Goal: Navigation & Orientation: Find specific page/section

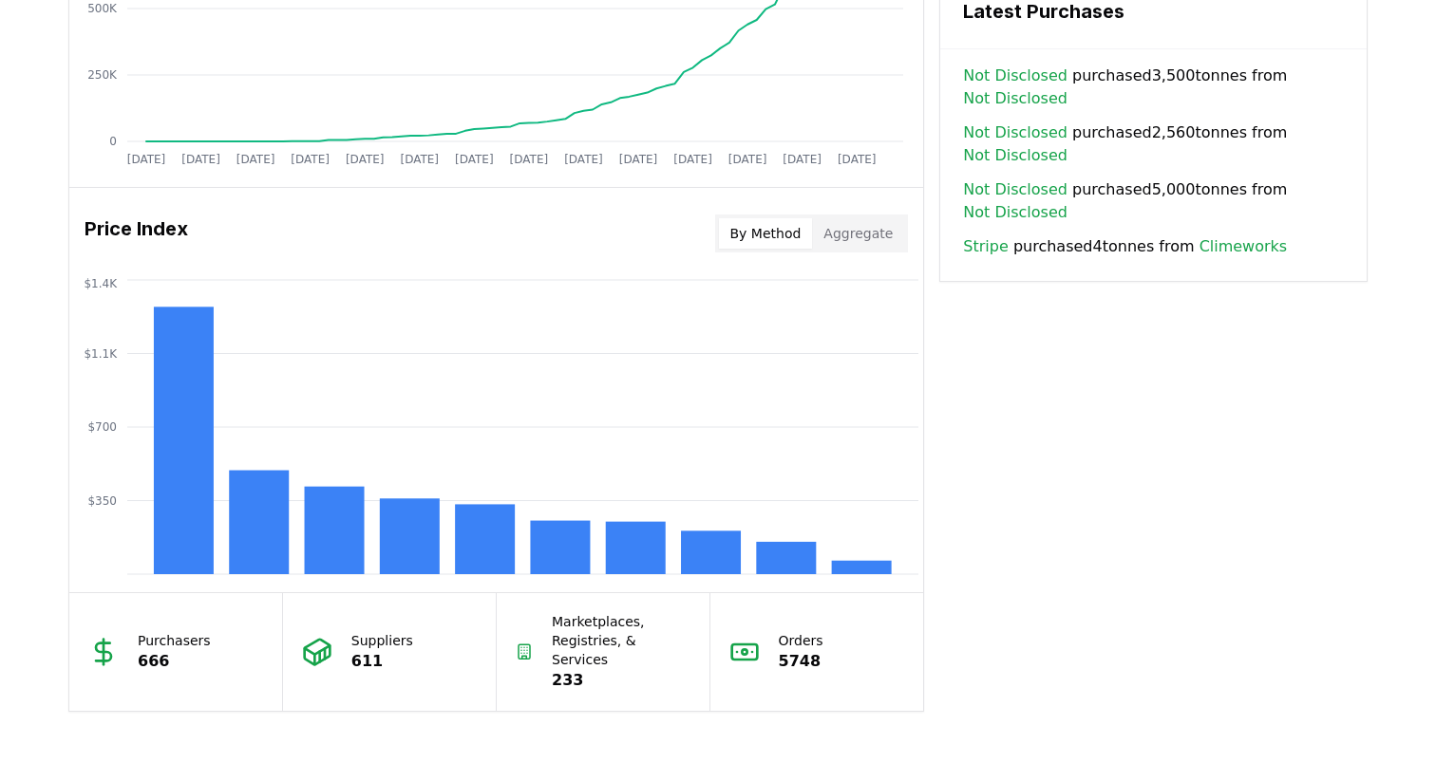
scroll to position [1686, 0]
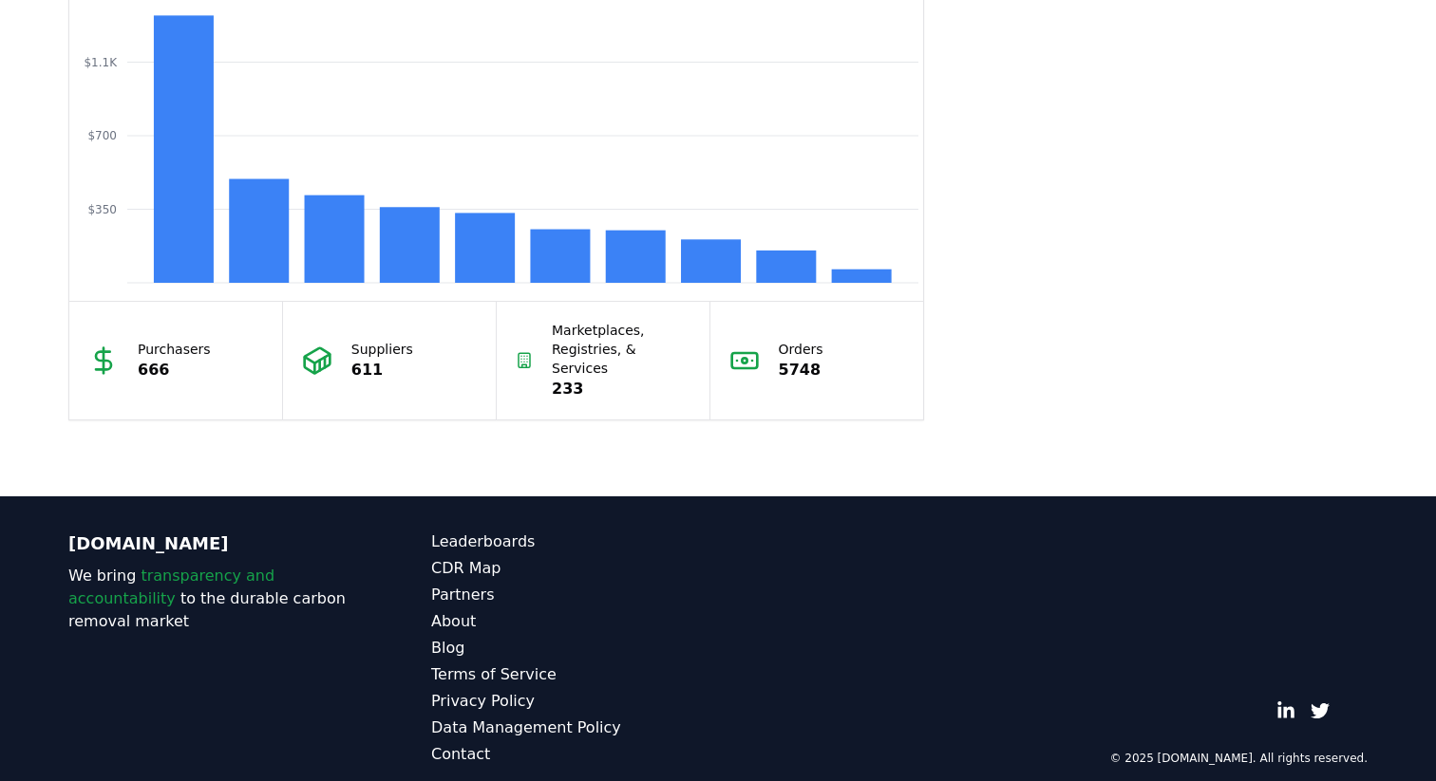
click at [503, 535] on div "Leaderboards CDR Map Partners About Blog Terms of Service Privacy Policy Data M…" at bounding box center [574, 648] width 287 height 235
click at [511, 531] on link "Leaderboards" at bounding box center [574, 542] width 287 height 23
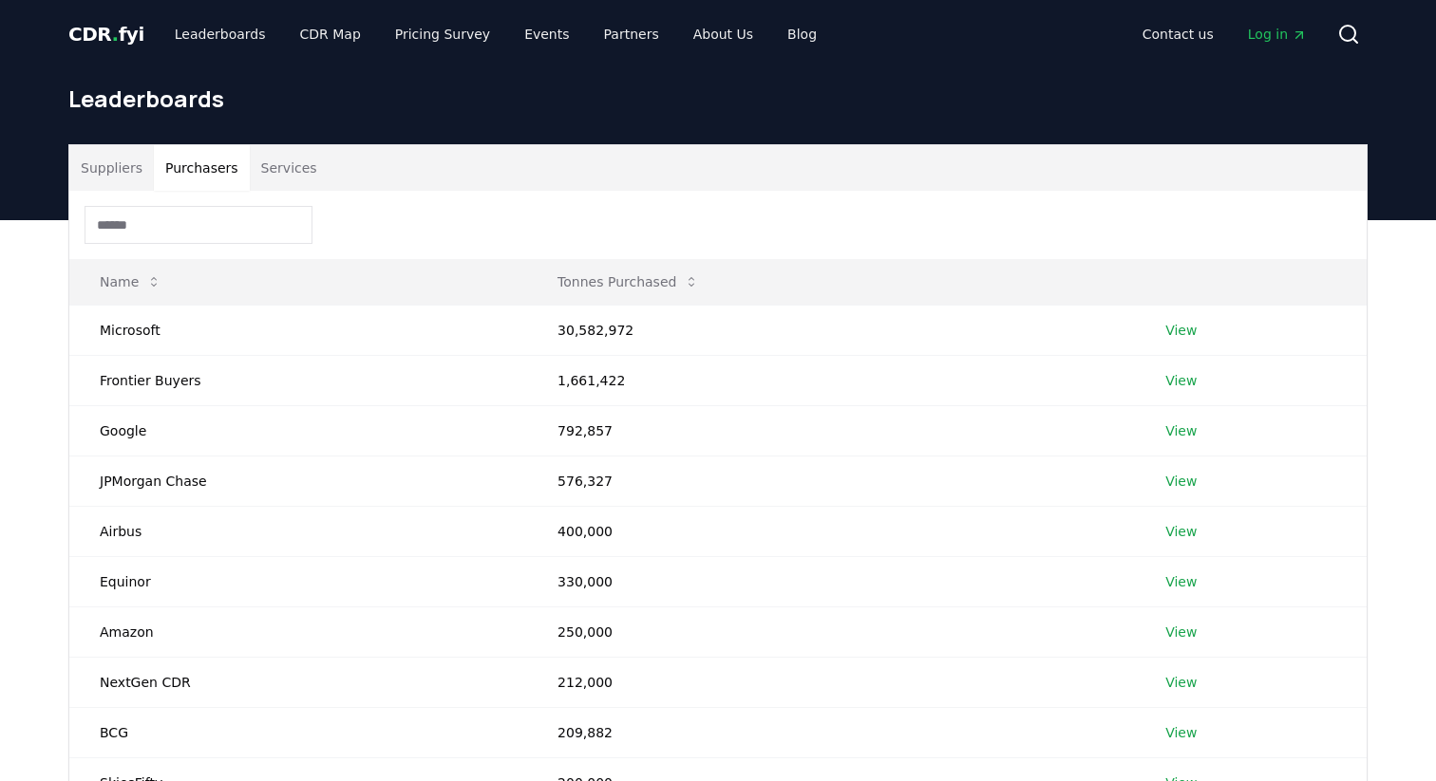
click at [179, 173] on button "Purchasers" at bounding box center [202, 168] width 96 height 46
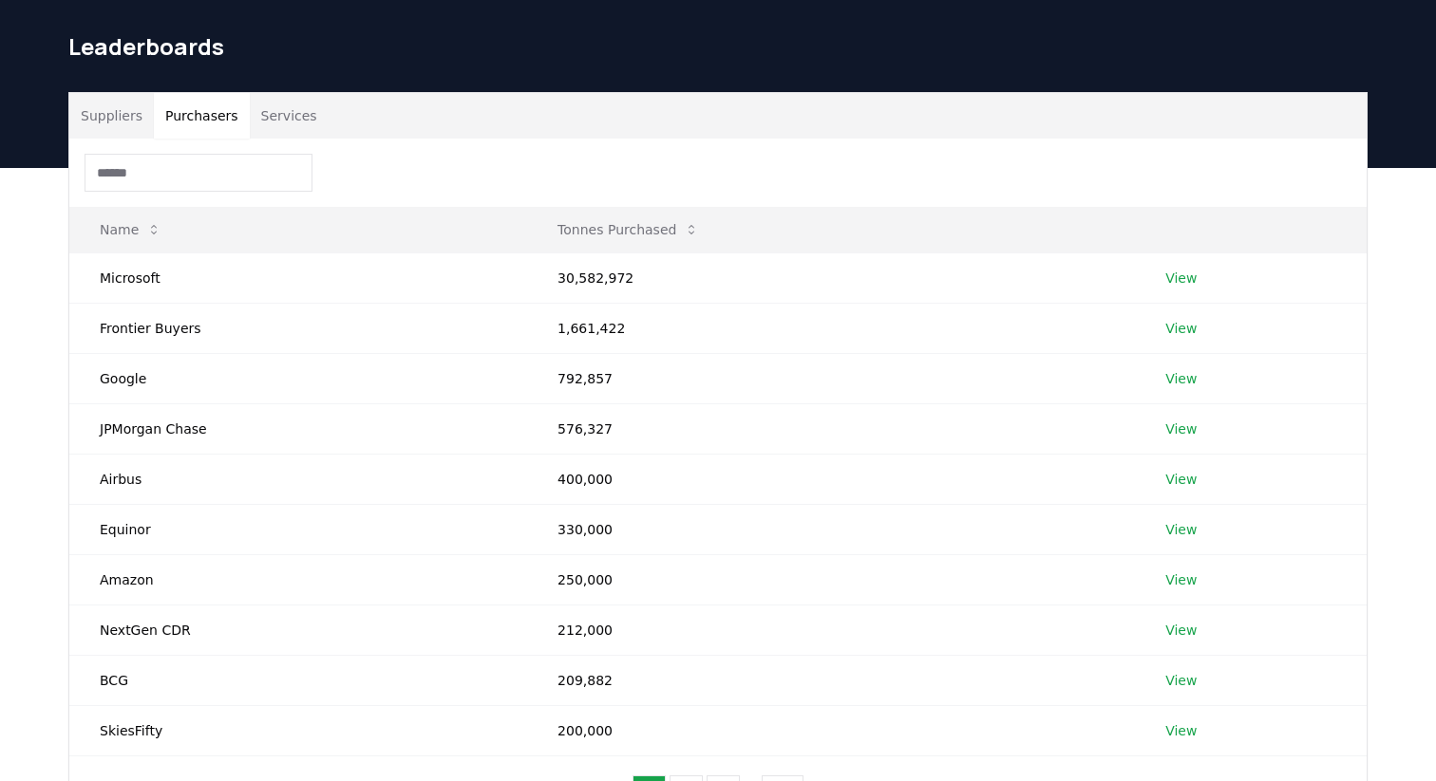
scroll to position [18, 0]
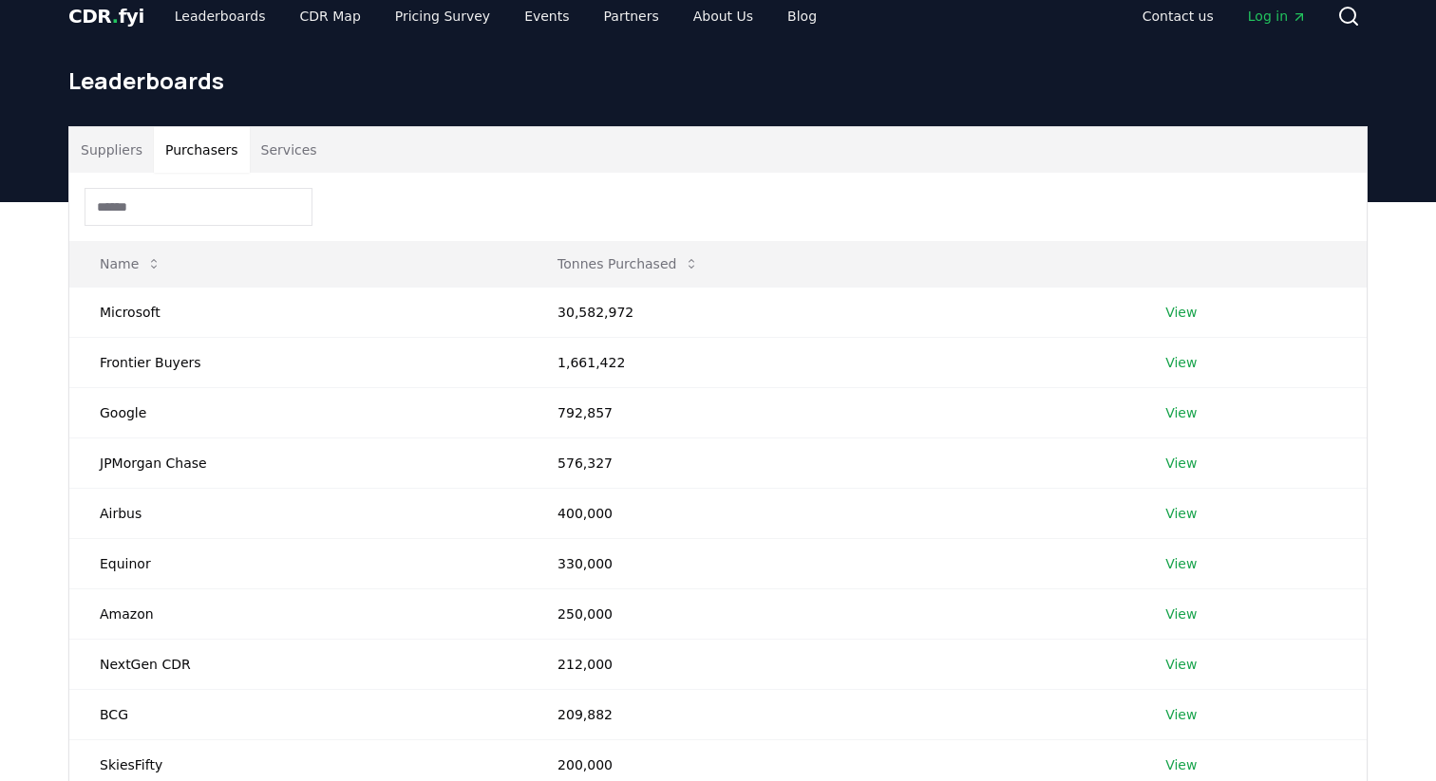
click at [314, 145] on button "Services" at bounding box center [289, 150] width 79 height 46
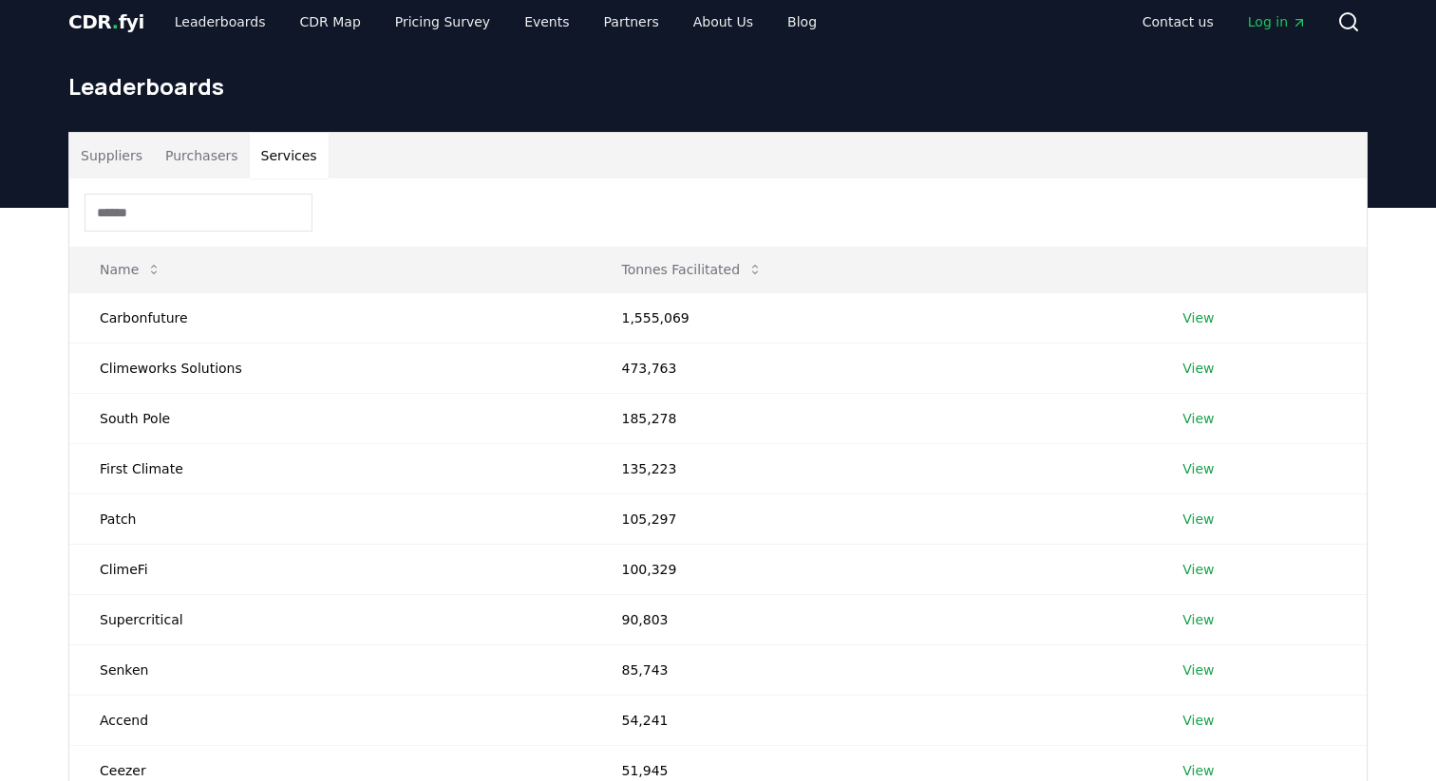
scroll to position [9, 0]
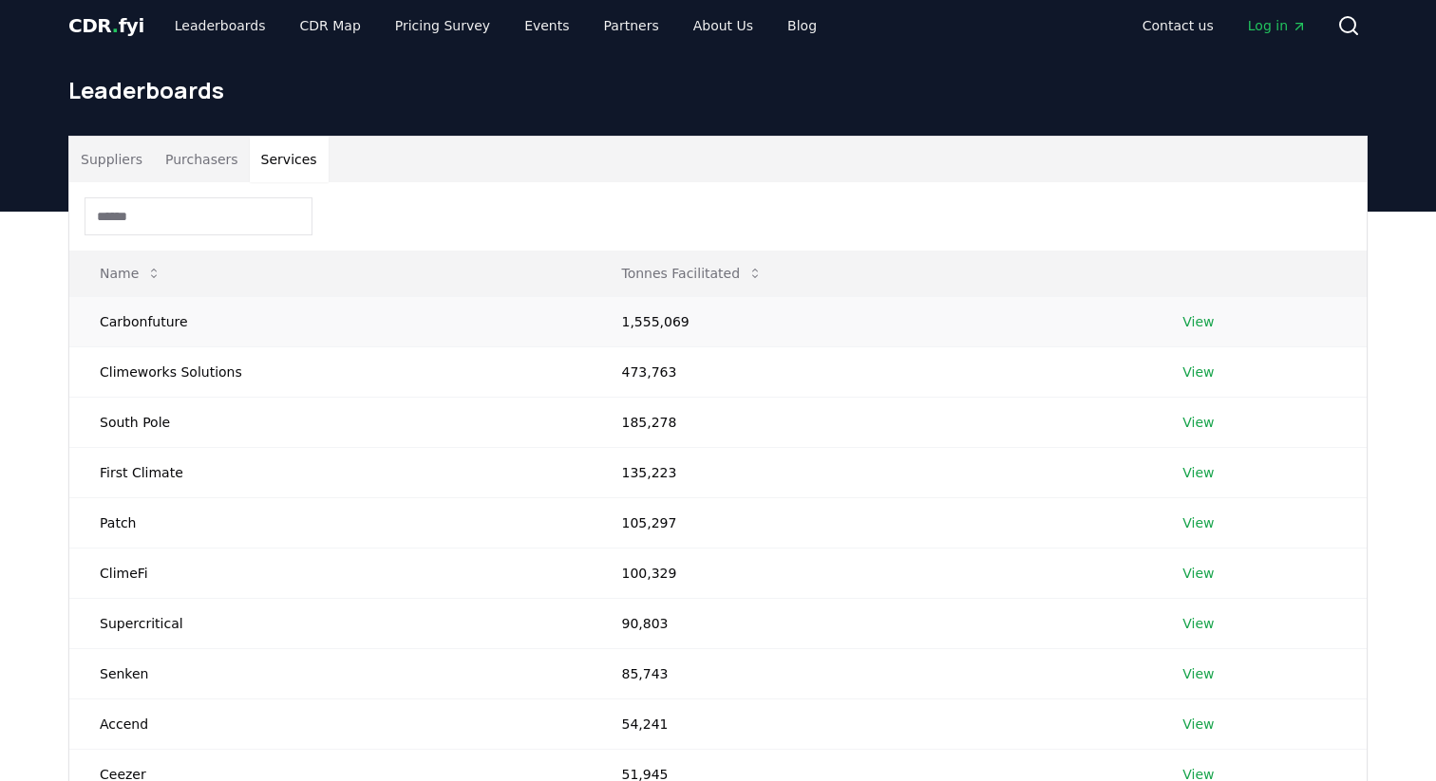
click at [1205, 327] on link "View" at bounding box center [1197, 321] width 31 height 19
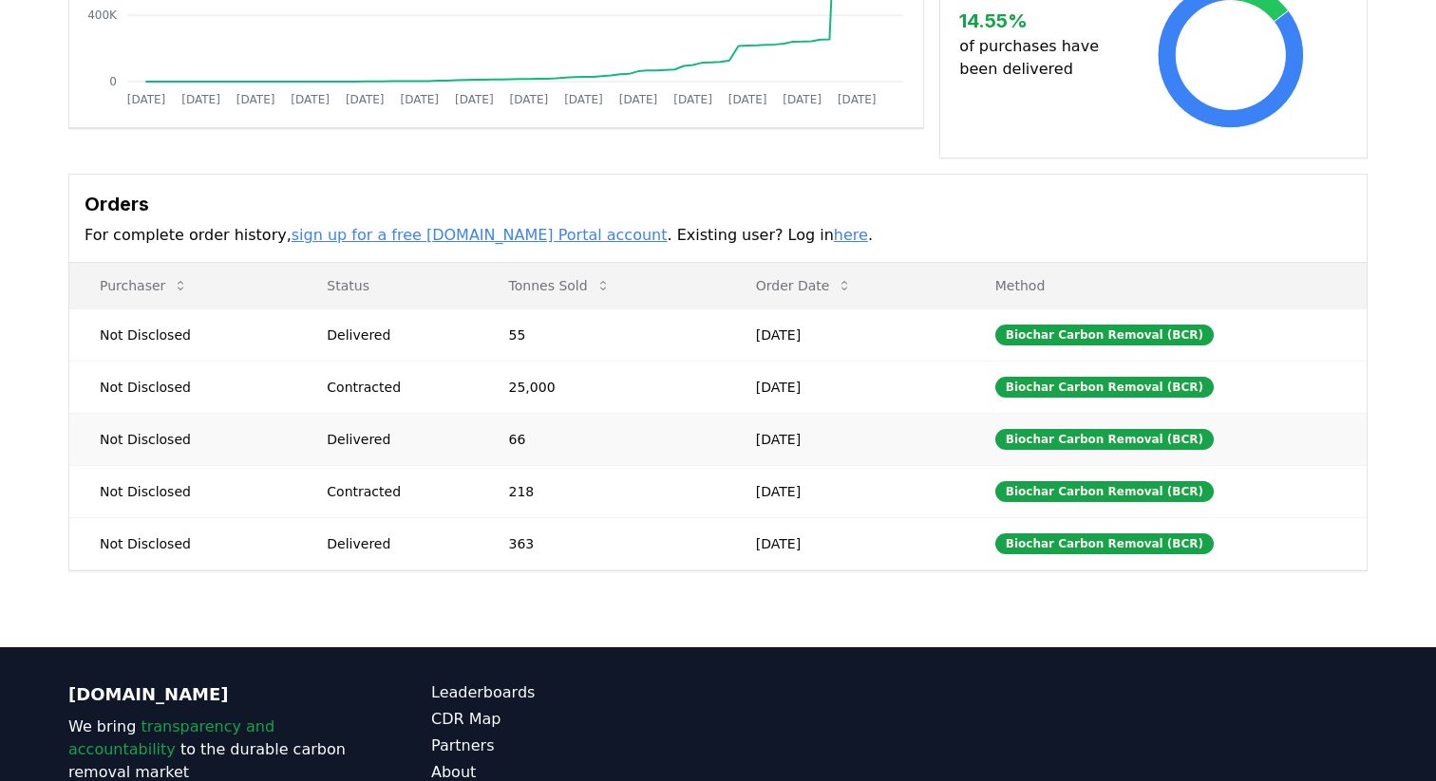
scroll to position [422, 0]
